Goal: Task Accomplishment & Management: Use online tool/utility

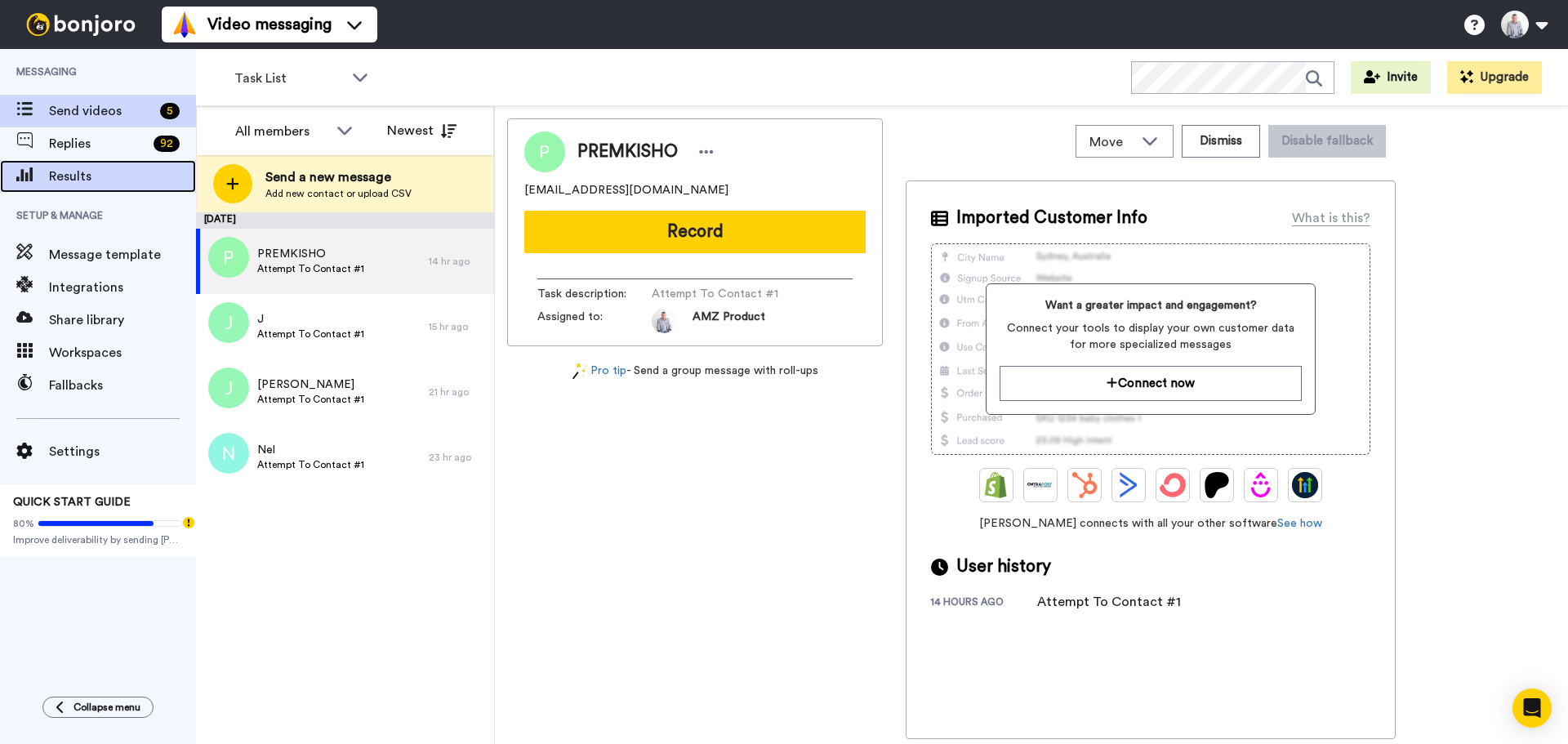
click at [79, 180] on span "Results" at bounding box center [122, 176] width 147 height 19
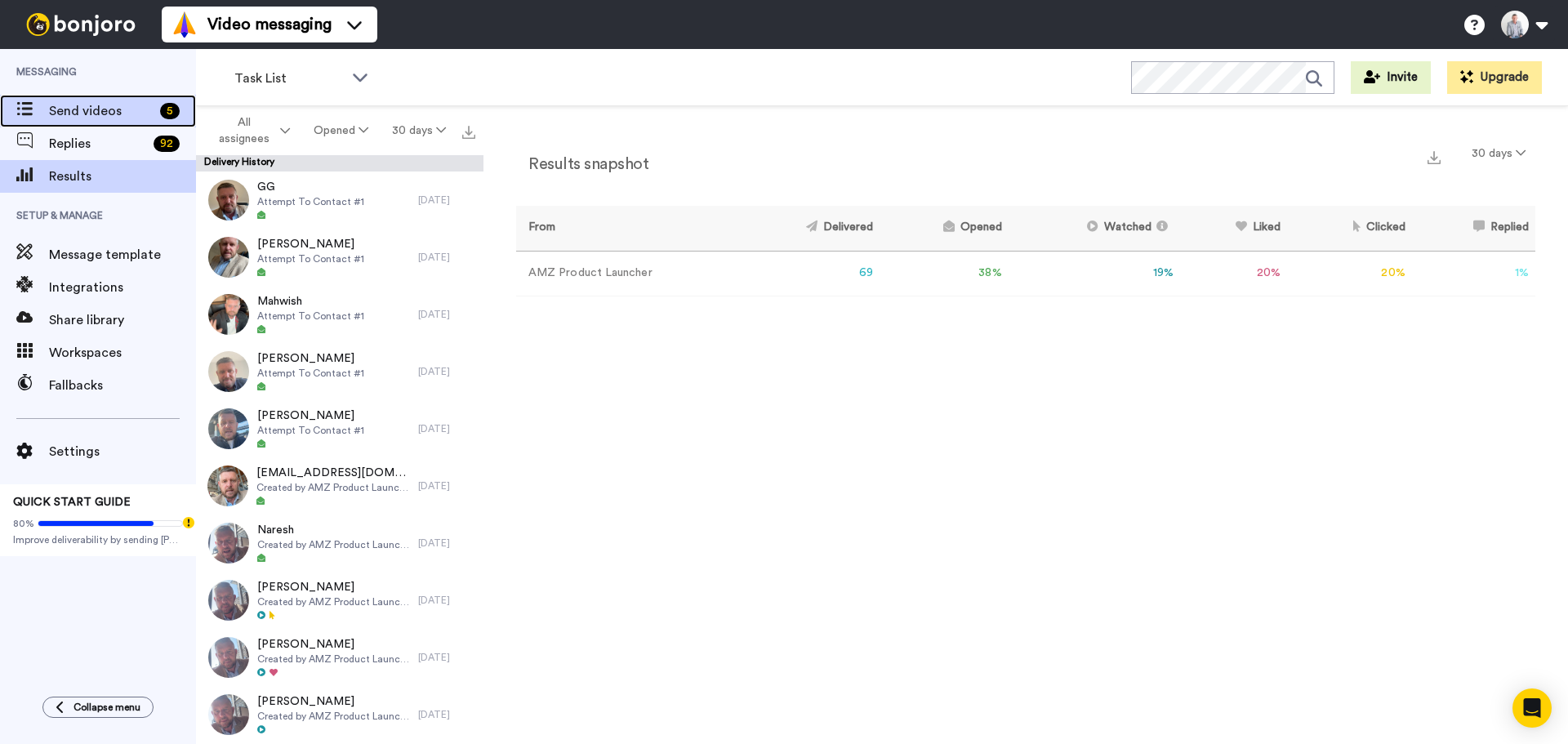
click at [109, 117] on span "Send videos" at bounding box center [101, 110] width 105 height 19
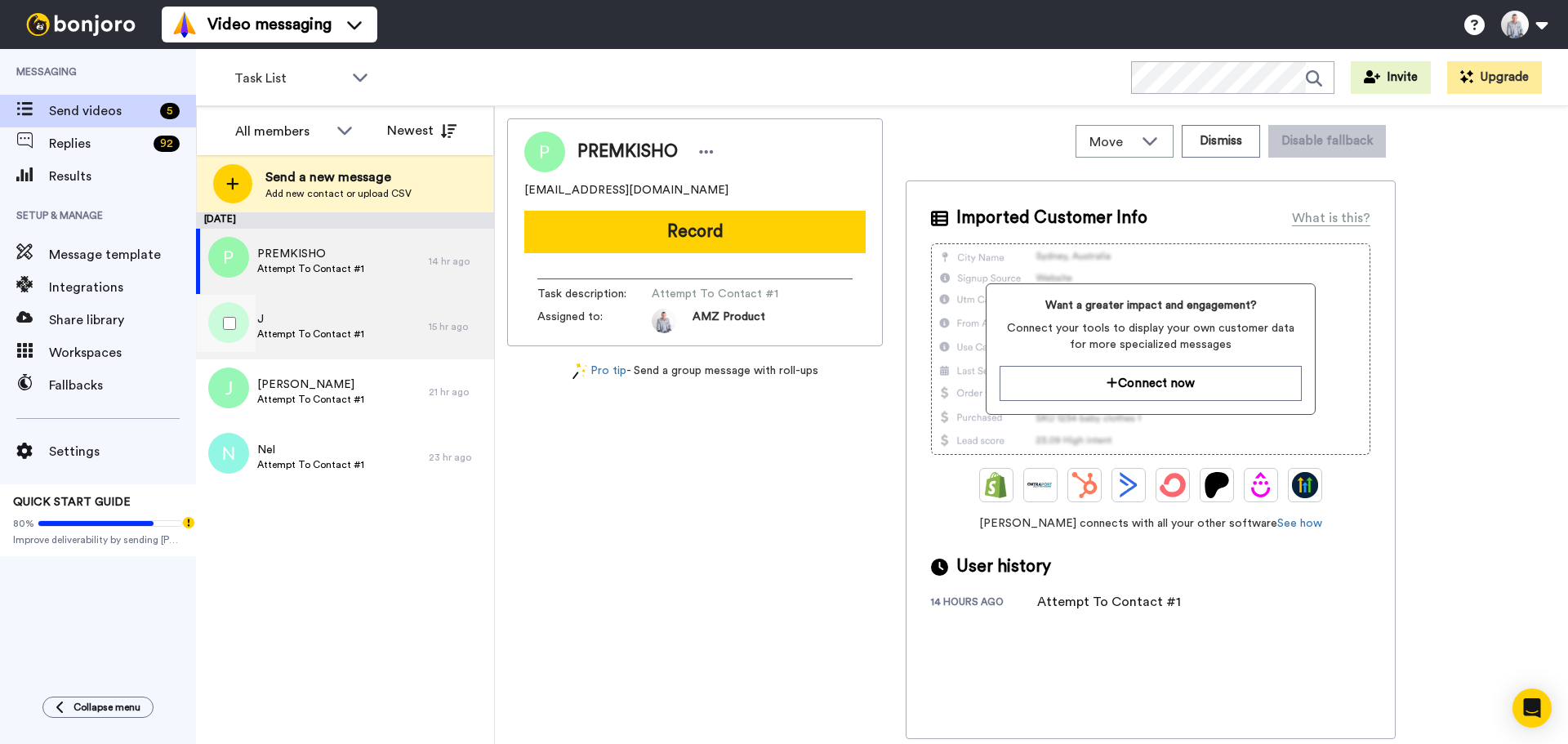
click at [306, 330] on span "Attempt To Contact #1" at bounding box center [310, 334] width 107 height 13
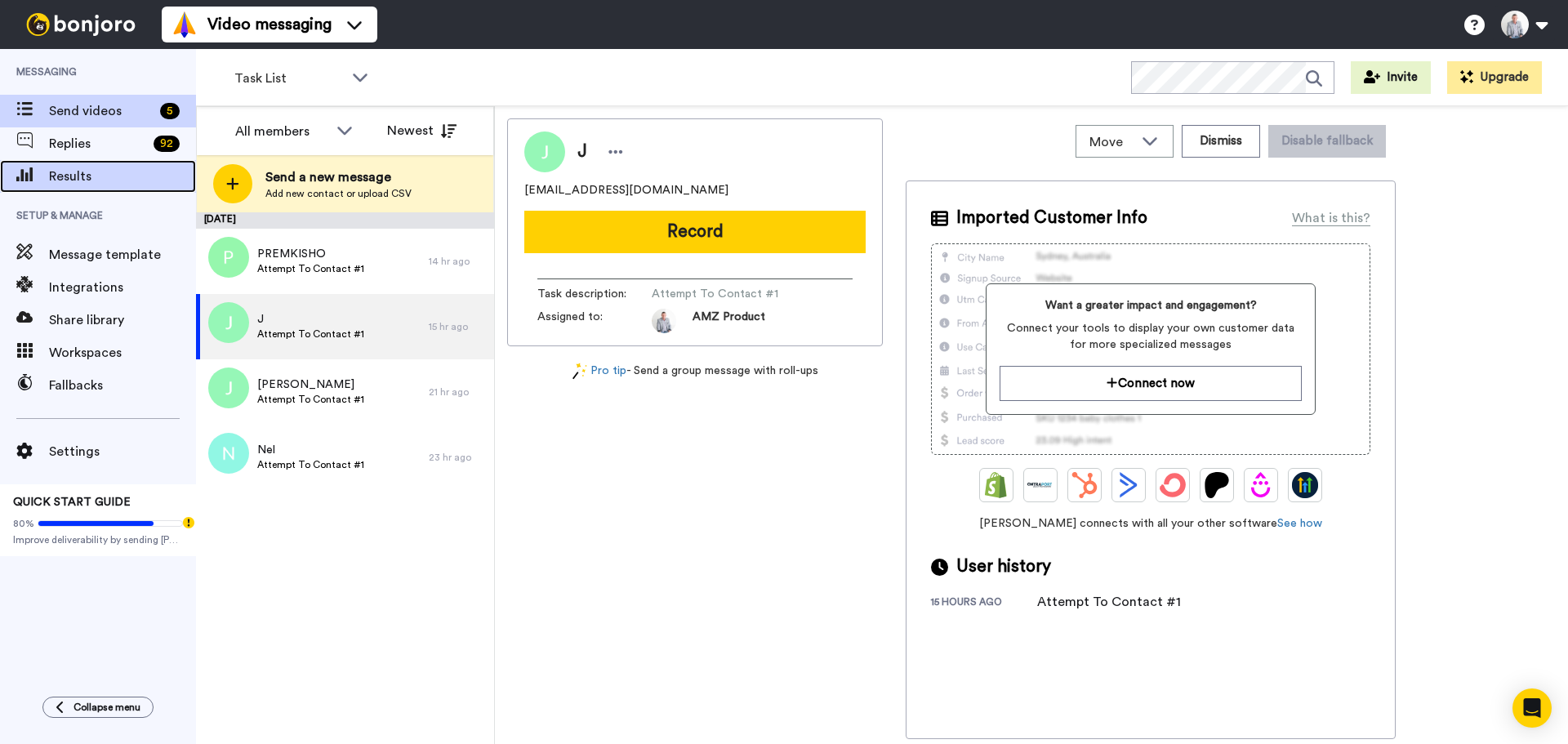
click at [92, 185] on span "Results" at bounding box center [122, 176] width 147 height 19
